Goal: Task Accomplishment & Management: Complete application form

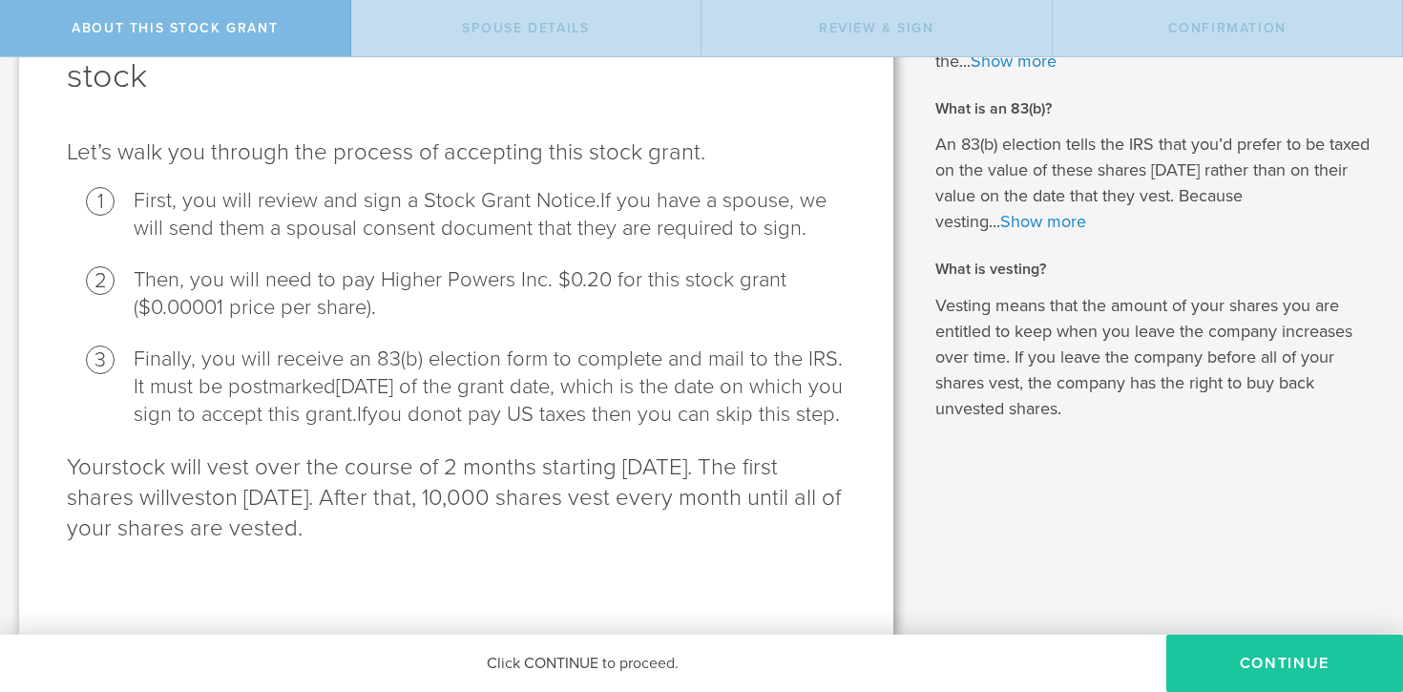
click at [1270, 654] on button "CONTINUE" at bounding box center [1284, 663] width 237 height 57
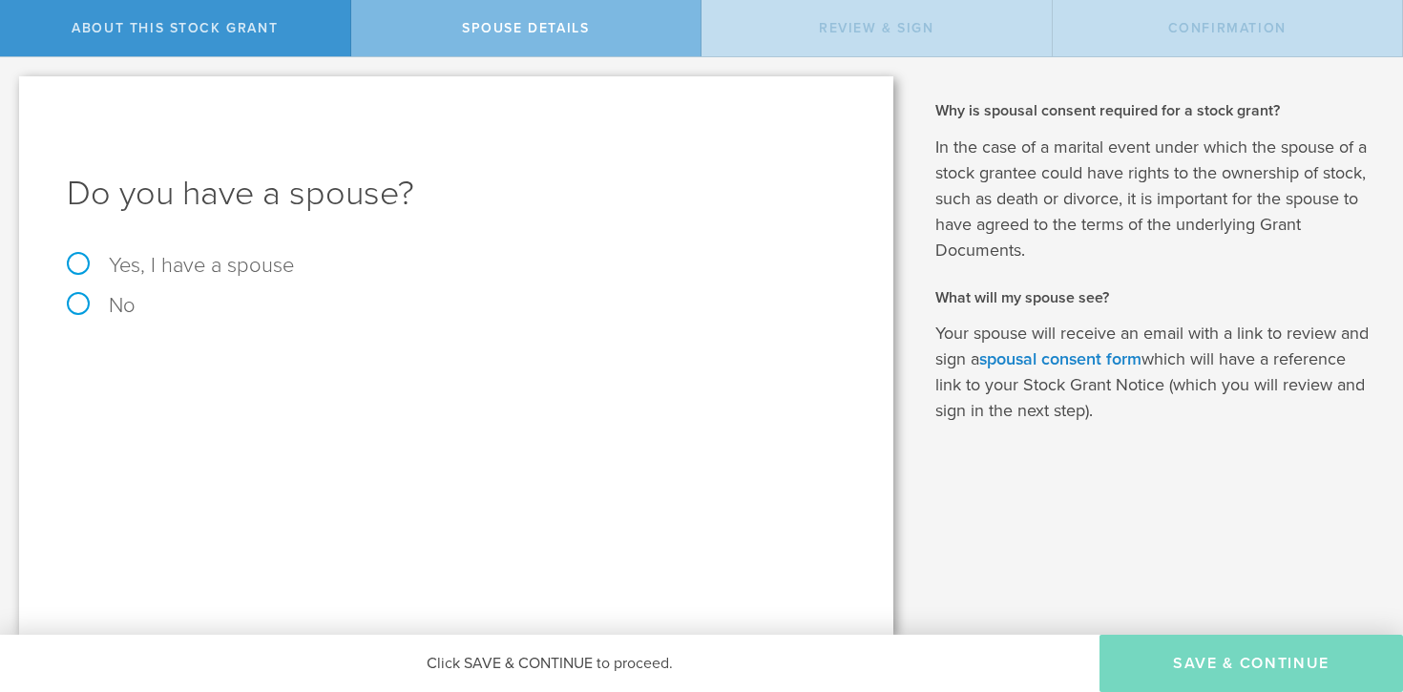
click at [80, 305] on label "No" at bounding box center [456, 305] width 779 height 21
click at [12, 88] on input "No" at bounding box center [6, 72] width 12 height 31
radio input "true"
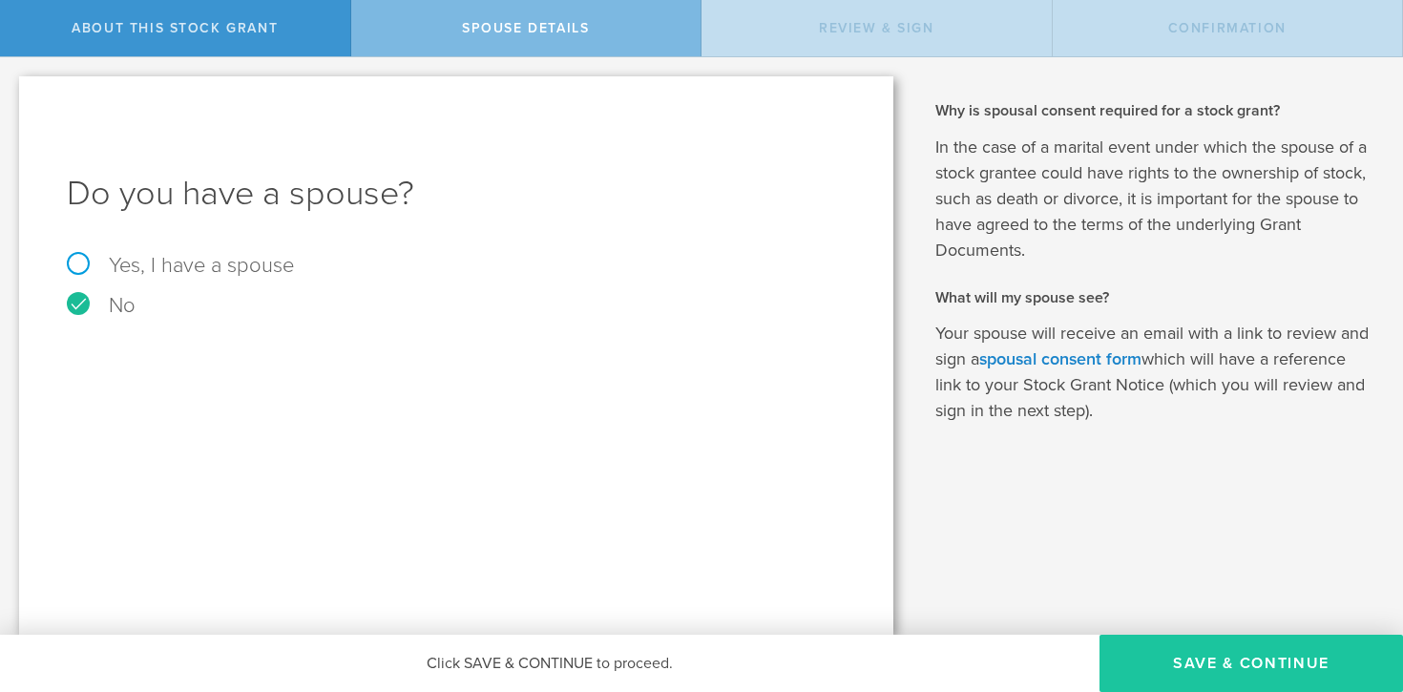
click at [1198, 668] on button "Save & Continue" at bounding box center [1252, 663] width 304 height 57
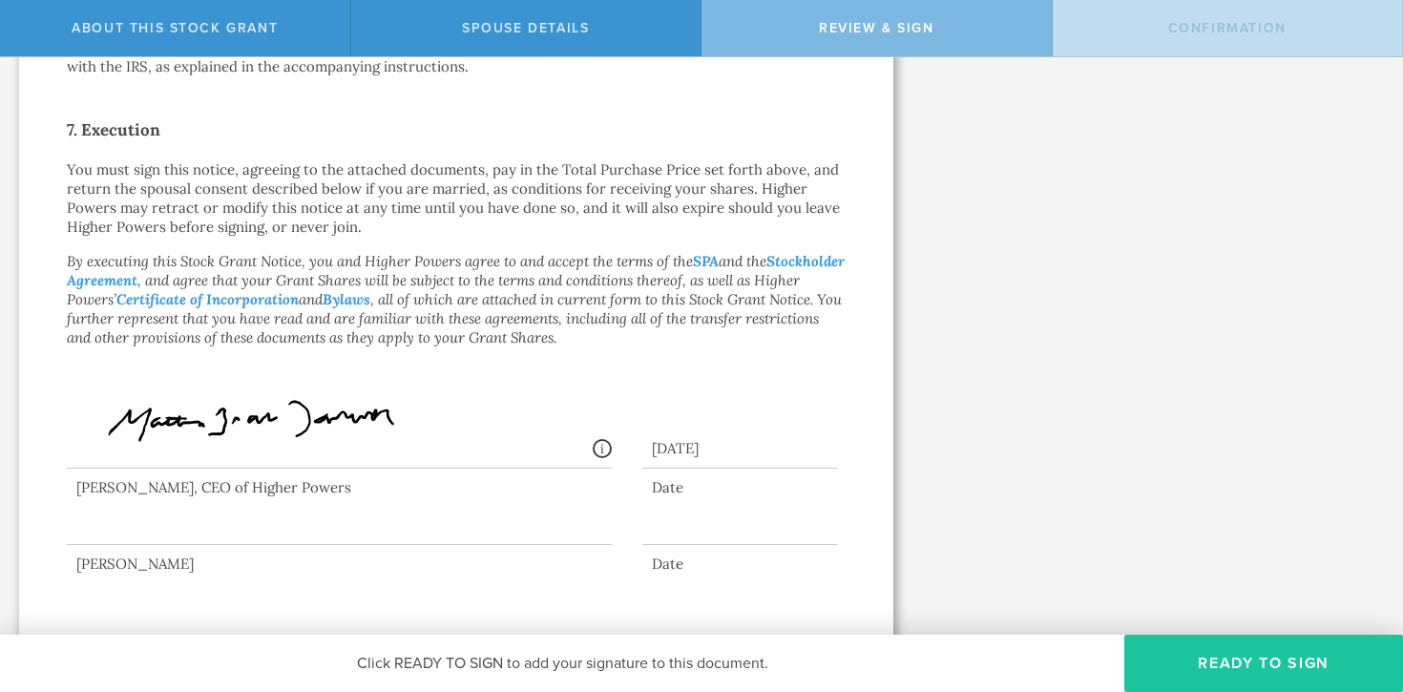
click at [1215, 666] on button "Ready to Sign" at bounding box center [1263, 663] width 279 height 57
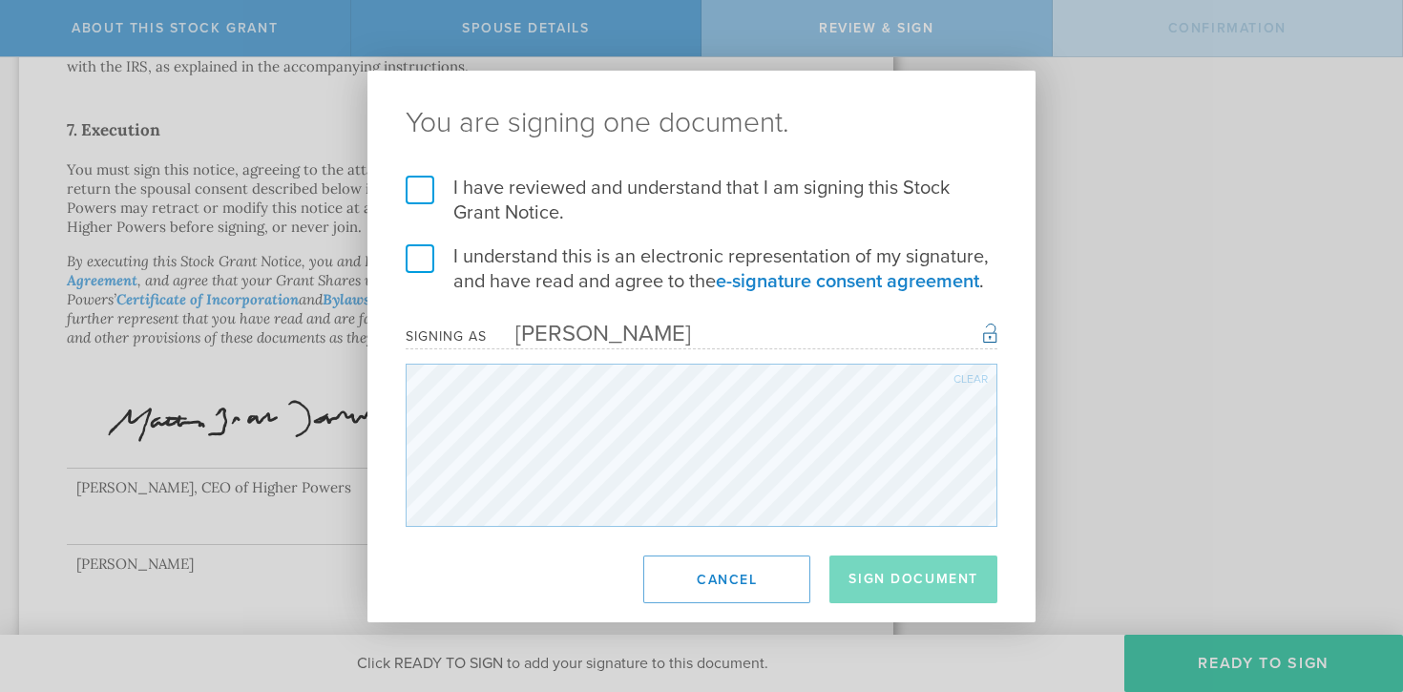
click at [417, 196] on label "I have reviewed and understand that I am signing this Stock Grant Notice." at bounding box center [702, 201] width 592 height 50
click at [0, 0] on input "I have reviewed and understand that I am signing this Stock Grant Notice." at bounding box center [0, 0] width 0 height 0
click at [417, 266] on label "I understand this is an electronic representation of my signature, and have rea…" at bounding box center [702, 269] width 592 height 50
click at [0, 0] on input "I understand this is an electronic representation of my signature, and have rea…" at bounding box center [0, 0] width 0 height 0
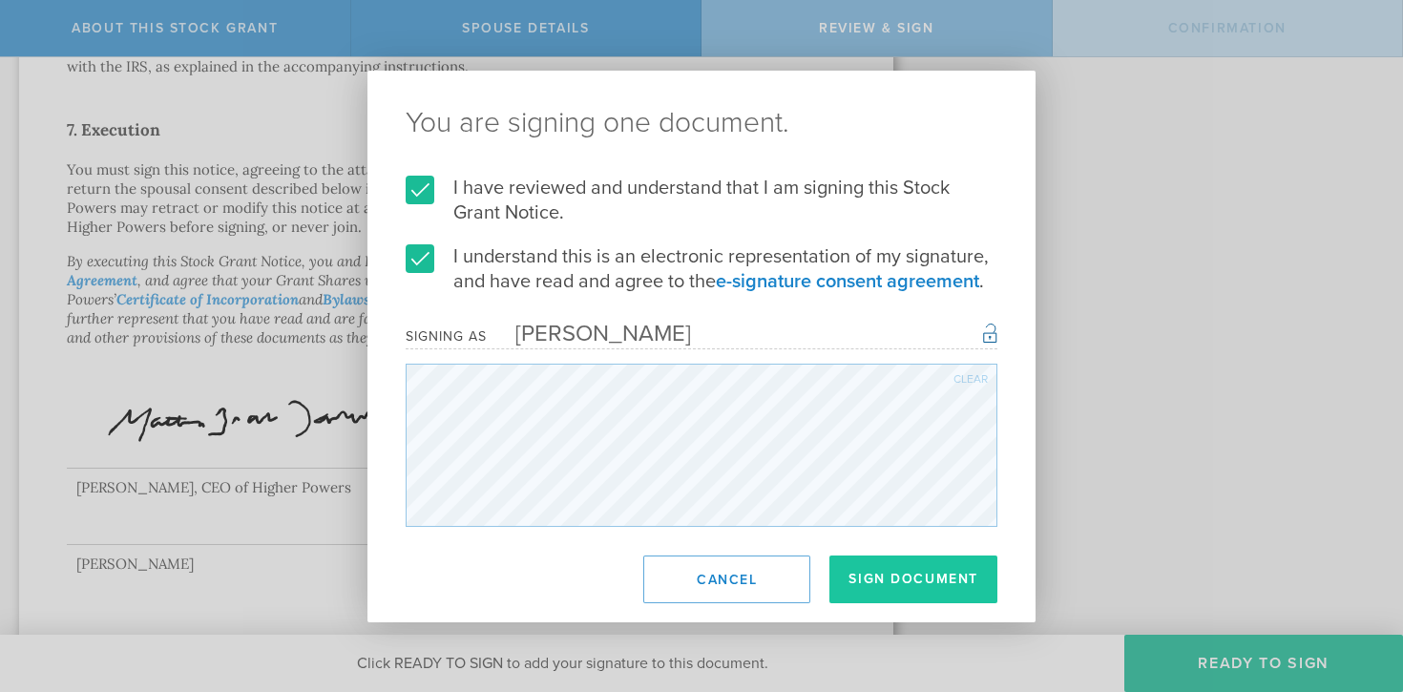
click at [898, 573] on button "Sign Document" at bounding box center [913, 580] width 168 height 48
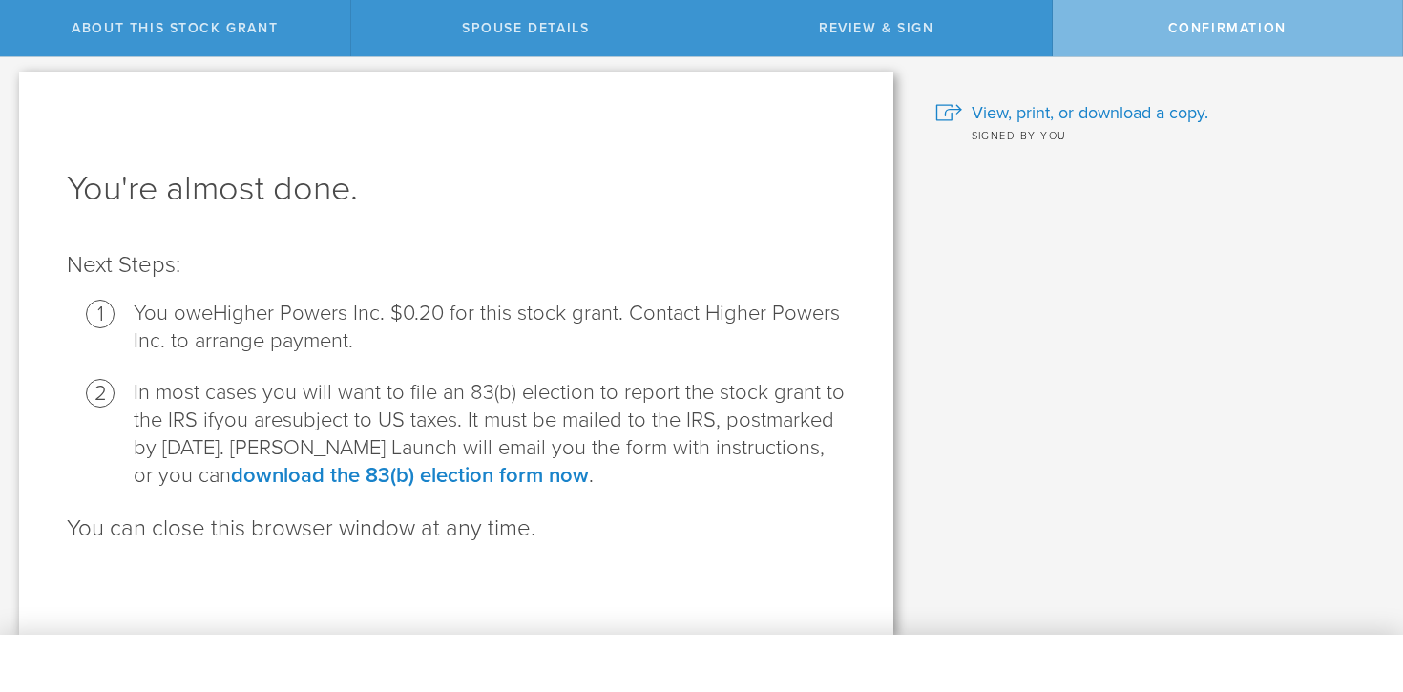
scroll to position [5, 0]
click at [1045, 115] on span "View, print, or download a copy." at bounding box center [1090, 112] width 237 height 25
